Goal: Task Accomplishment & Management: Use online tool/utility

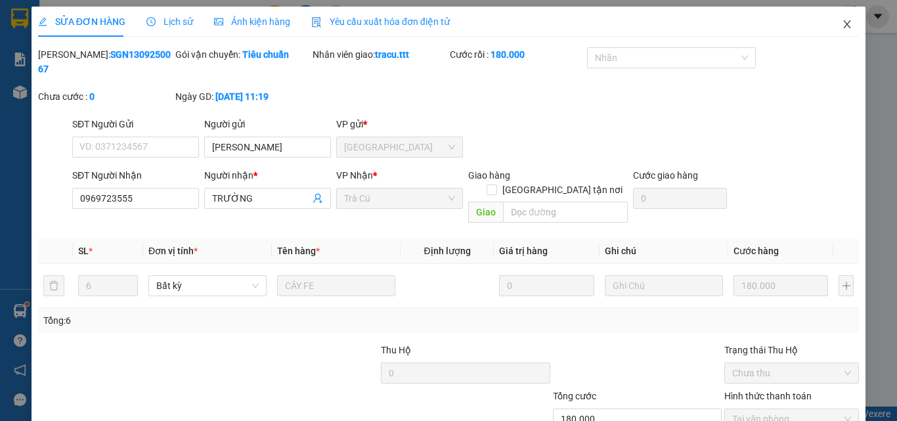
click at [842, 29] on icon "close" at bounding box center [847, 24] width 11 height 11
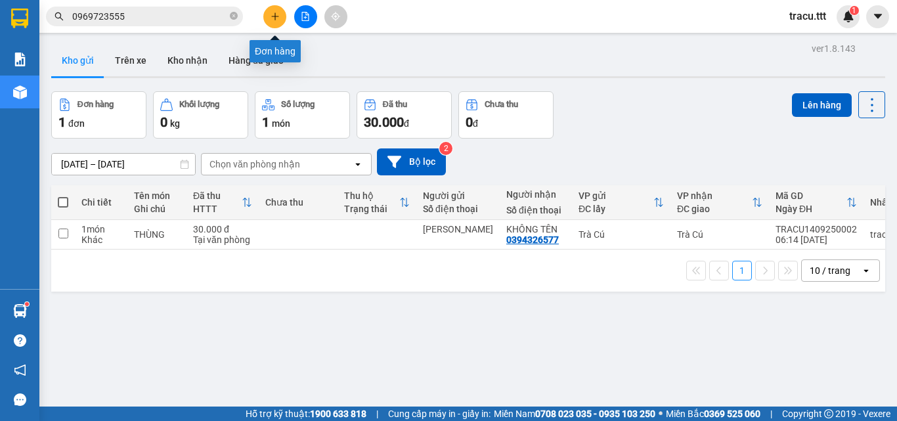
click at [273, 22] on button at bounding box center [274, 16] width 23 height 23
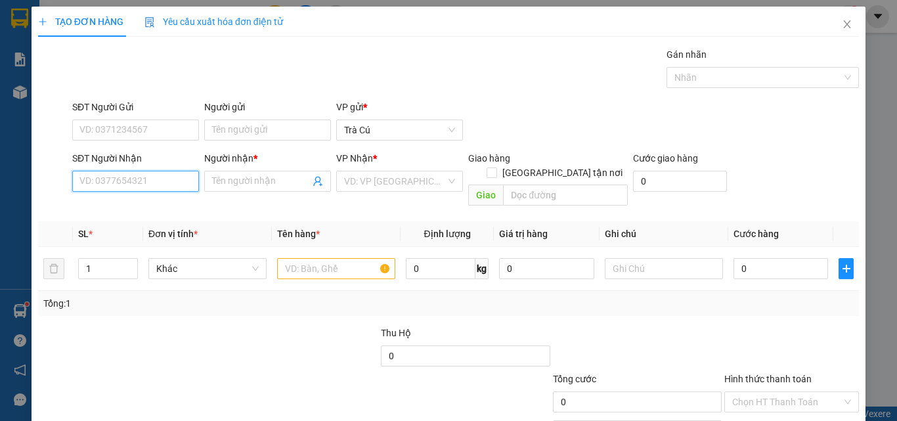
click at [141, 183] on input "SĐT Người Nhận" at bounding box center [135, 181] width 127 height 21
type input "0913906758"
click at [171, 200] on div "0913906758 - HÙNG" at bounding box center [134, 207] width 110 height 14
type input "HÙNG"
type input "0913906758"
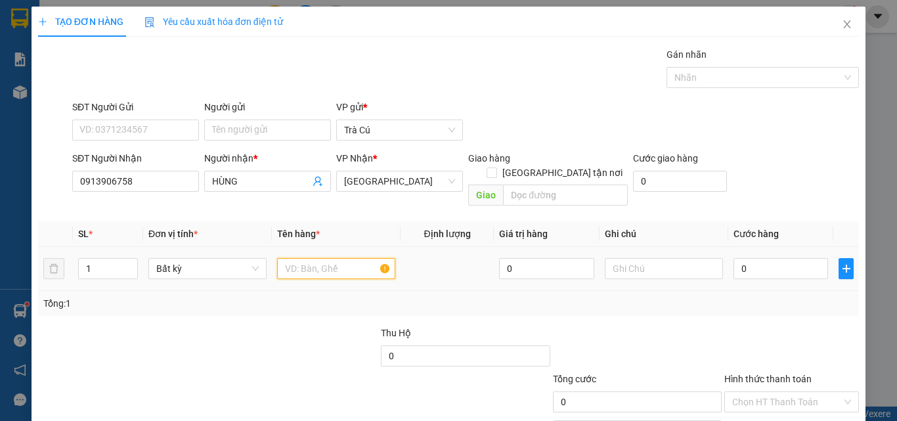
click at [318, 258] on input "text" at bounding box center [336, 268] width 118 height 21
type input "THX"
click at [761, 259] on input "0" at bounding box center [780, 268] width 95 height 21
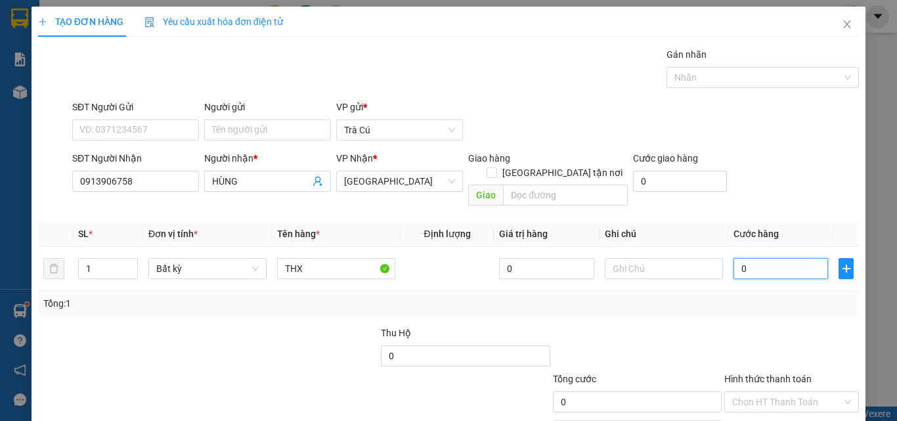
type input "4"
type input "40"
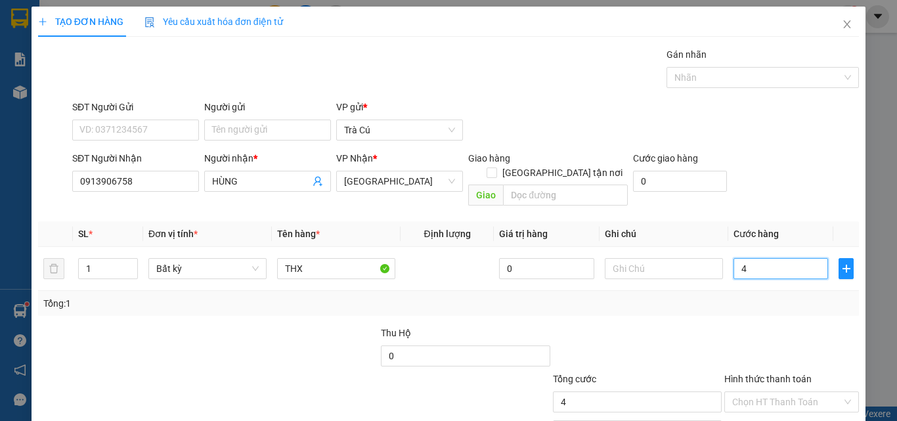
type input "40"
type input "40.000"
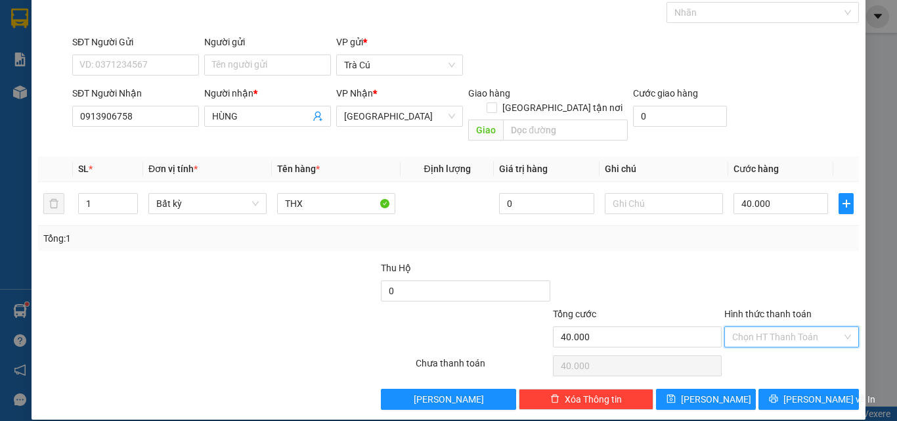
click at [791, 327] on input "Hình thức thanh toán" at bounding box center [787, 337] width 110 height 20
click at [766, 343] on div "Tại văn phòng" at bounding box center [784, 348] width 118 height 14
type input "0"
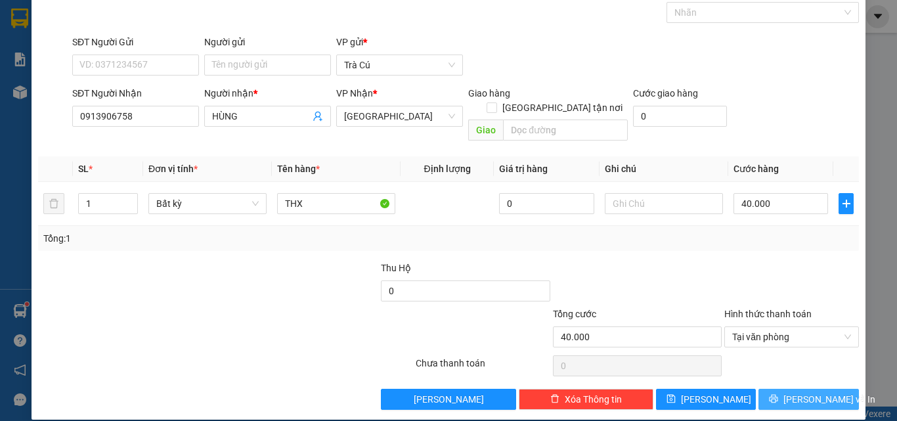
click at [837, 389] on button "[PERSON_NAME] và In" at bounding box center [808, 399] width 100 height 21
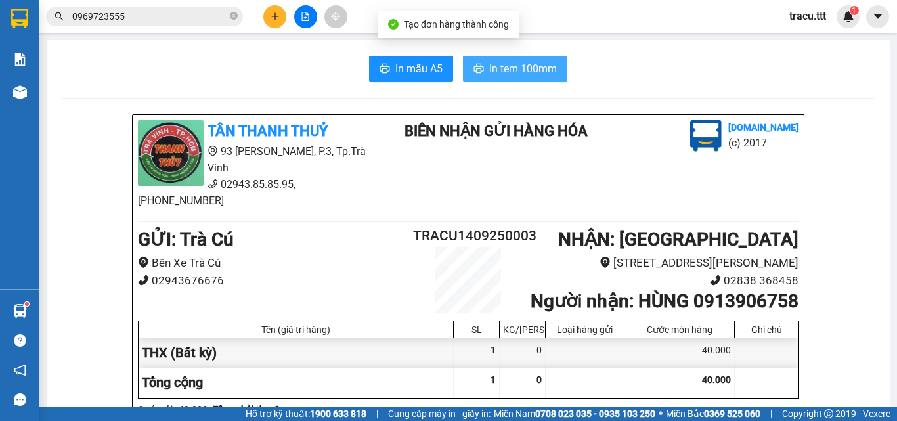
click at [542, 73] on span "In tem 100mm" at bounding box center [523, 68] width 68 height 16
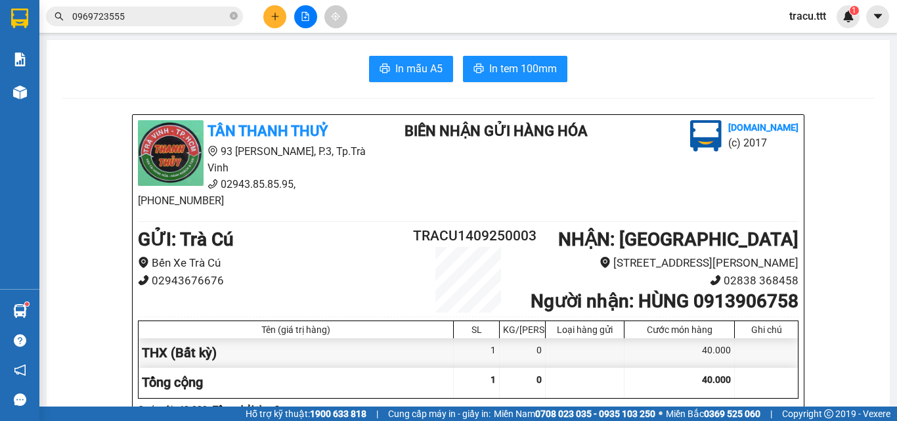
scroll to position [86, 0]
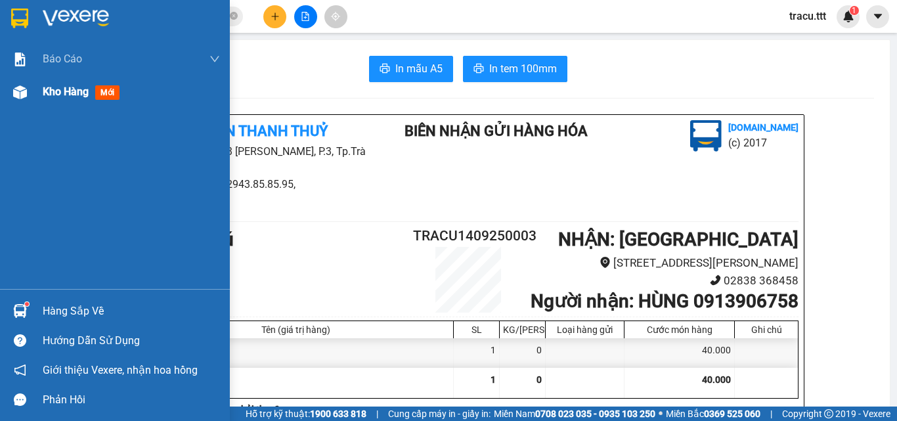
click at [66, 95] on span "Kho hàng" at bounding box center [66, 91] width 46 height 12
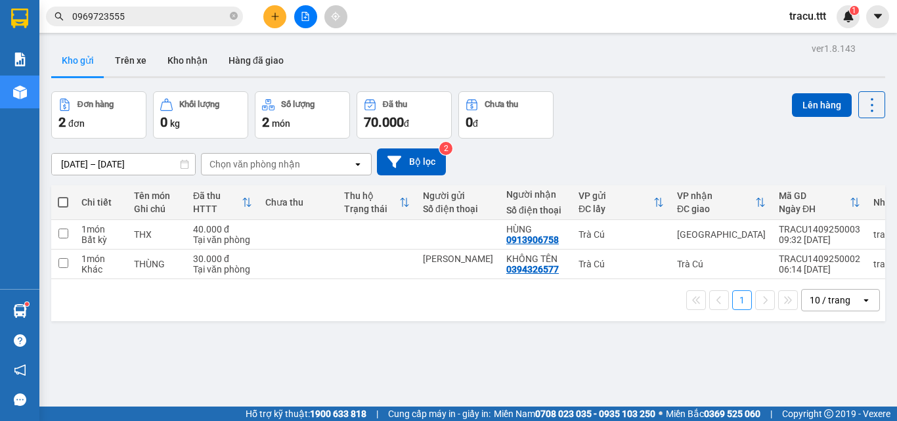
click at [66, 204] on span at bounding box center [63, 202] width 11 height 11
click at [63, 196] on input "checkbox" at bounding box center [63, 196] width 0 height 0
checkbox input "true"
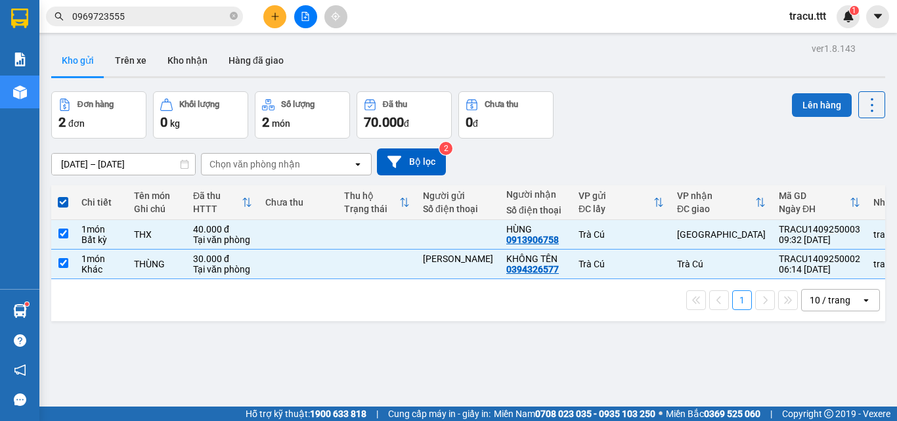
click at [813, 106] on button "Lên hàng" at bounding box center [822, 105] width 60 height 24
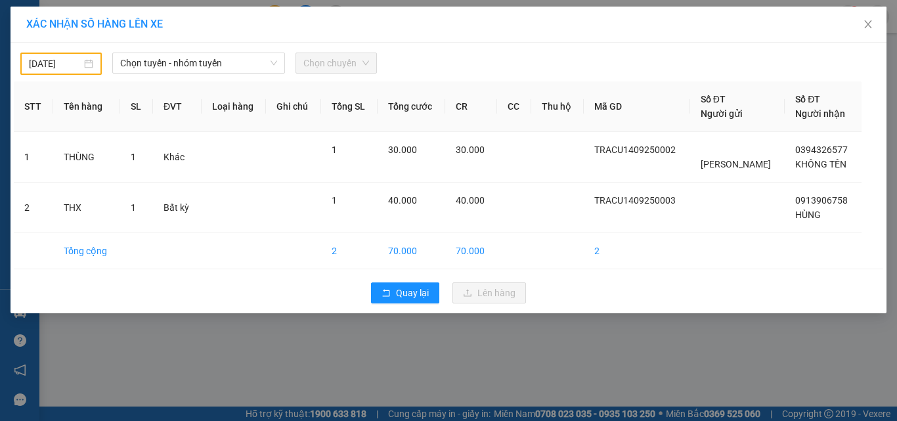
click at [68, 66] on input "[DATE]" at bounding box center [55, 63] width 53 height 14
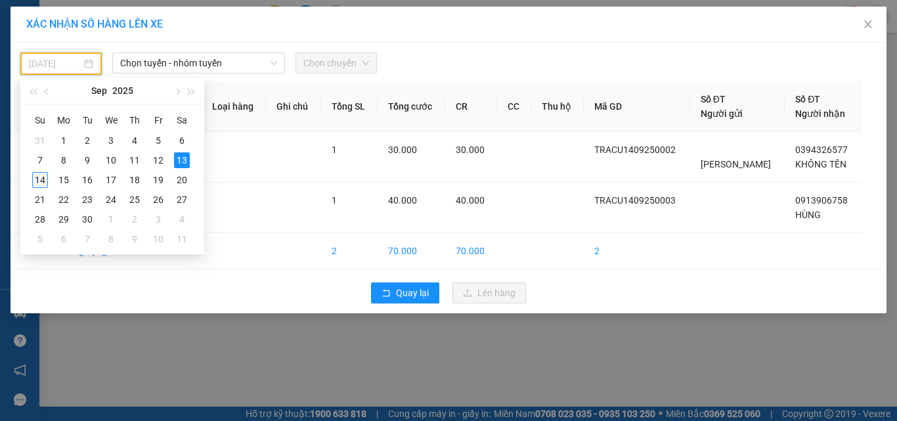
click at [33, 183] on div "14" at bounding box center [40, 180] width 16 height 16
type input "[DATE]"
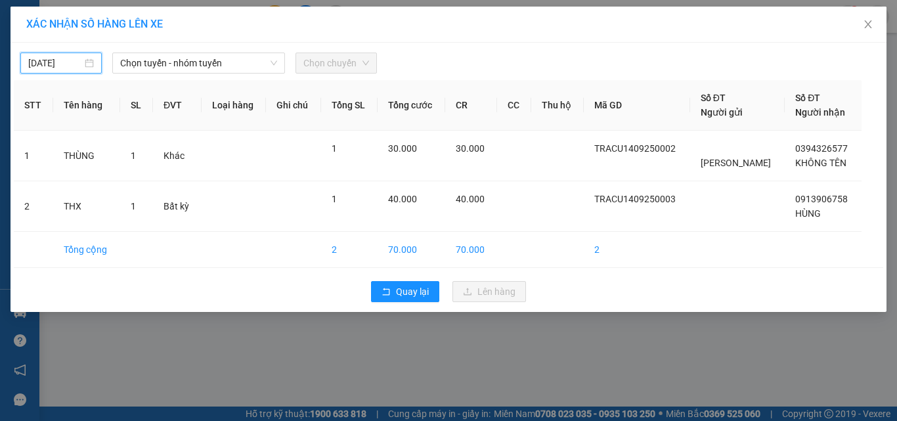
click at [202, 35] on div "XÁC NHẬN SỐ HÀNG LÊN XE" at bounding box center [449, 25] width 876 height 36
click at [200, 62] on span "Chọn tuyến - nhóm tuyến" at bounding box center [198, 63] width 157 height 20
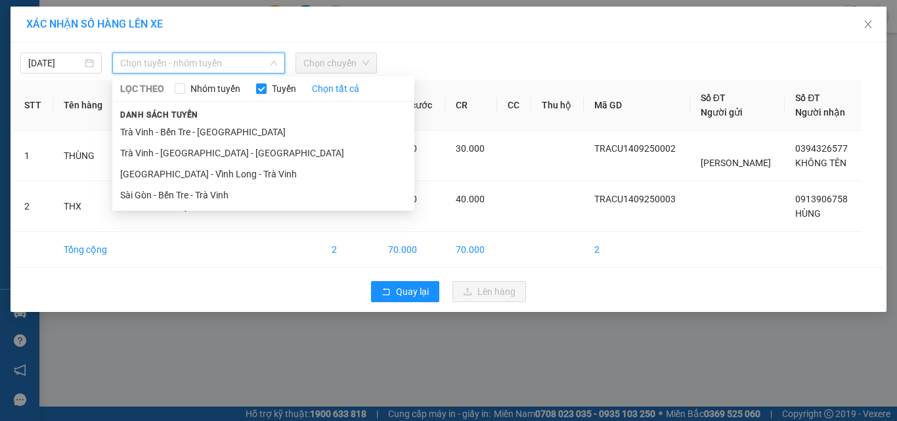
click at [194, 127] on li "Trà Vinh - Bến Tre - [GEOGRAPHIC_DATA]" at bounding box center [263, 131] width 302 height 21
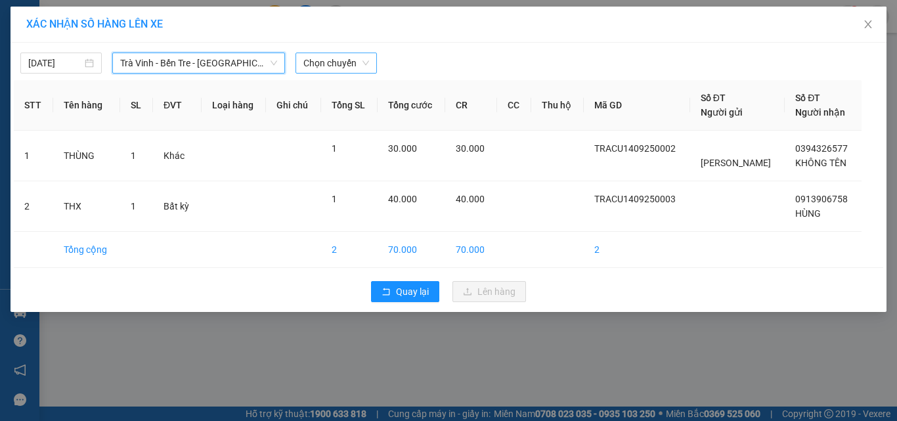
click at [353, 69] on span "Chọn chuyến" at bounding box center [336, 63] width 66 height 20
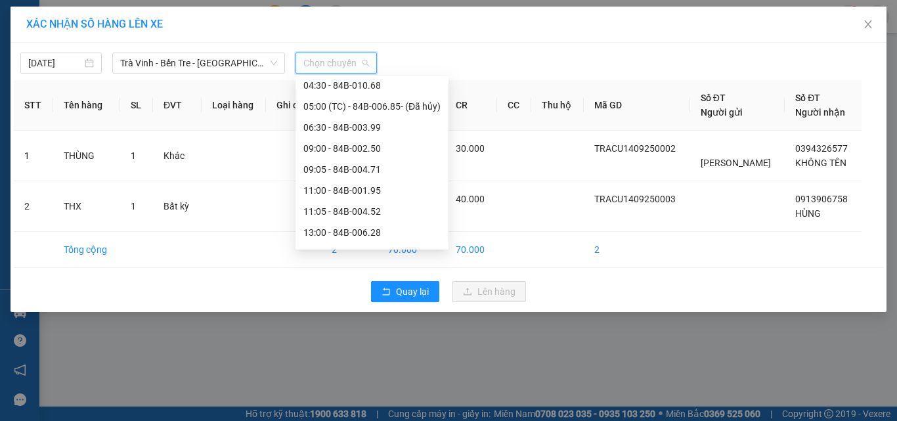
scroll to position [143, 0]
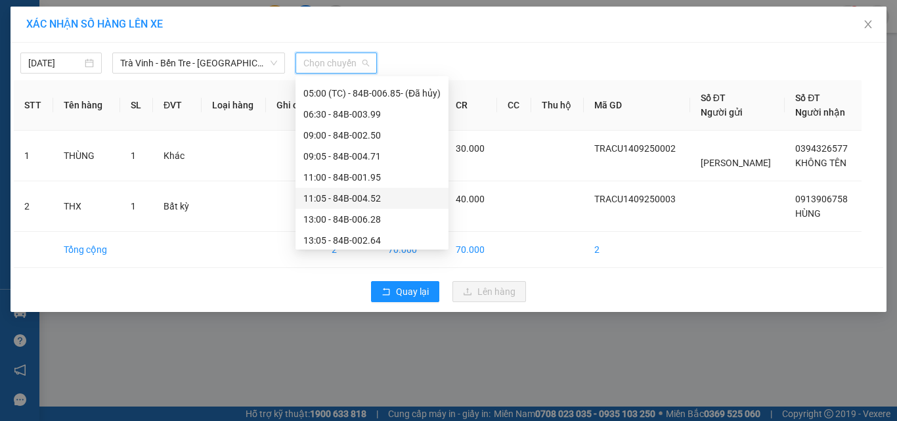
click at [359, 198] on div "11:05 - 84B-004.52" at bounding box center [371, 198] width 137 height 14
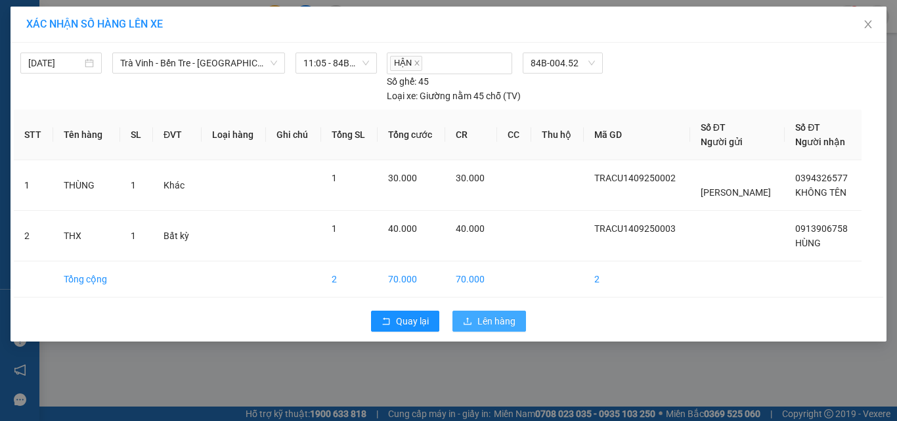
click at [486, 320] on span "Lên hàng" at bounding box center [496, 321] width 38 height 14
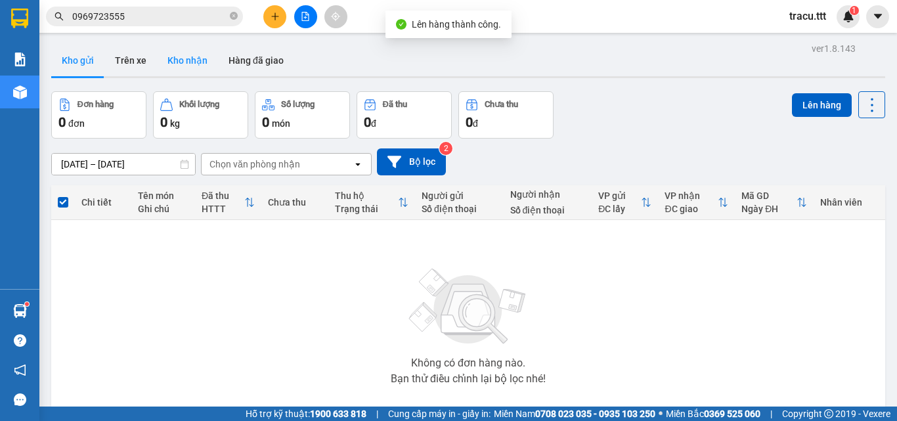
click at [182, 58] on button "Kho nhận" at bounding box center [187, 61] width 61 height 32
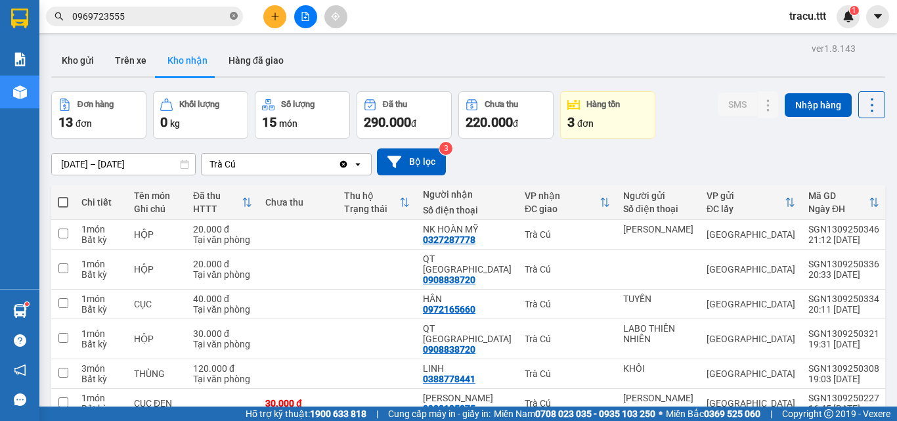
click at [236, 17] on icon "close-circle" at bounding box center [234, 16] width 8 height 8
click at [99, 62] on button "Kho gửi" at bounding box center [77, 61] width 53 height 32
